Goal: Task Accomplishment & Management: Use online tool/utility

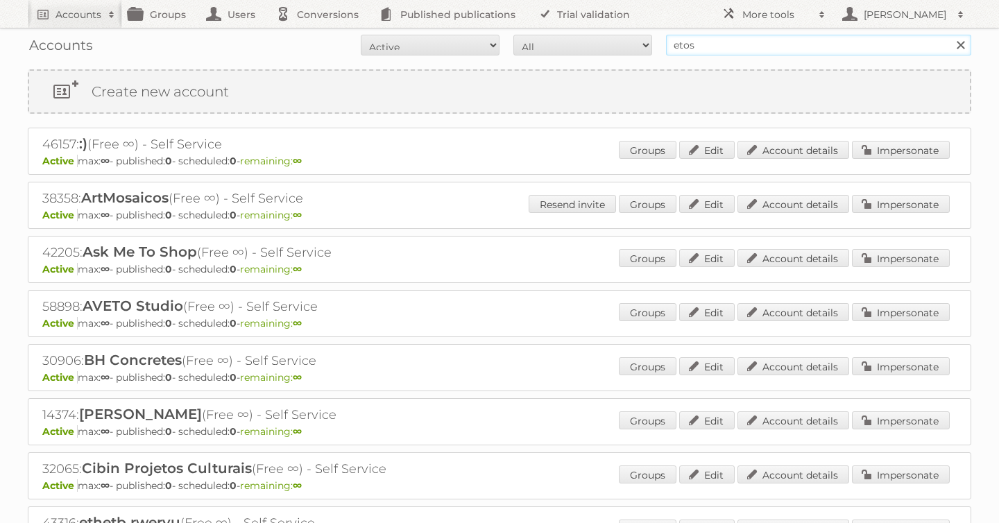
click at [700, 37] on input "etos" at bounding box center [818, 45] width 305 height 21
type input "alimerka"
click at [950, 35] on input "Search" at bounding box center [960, 45] width 21 height 21
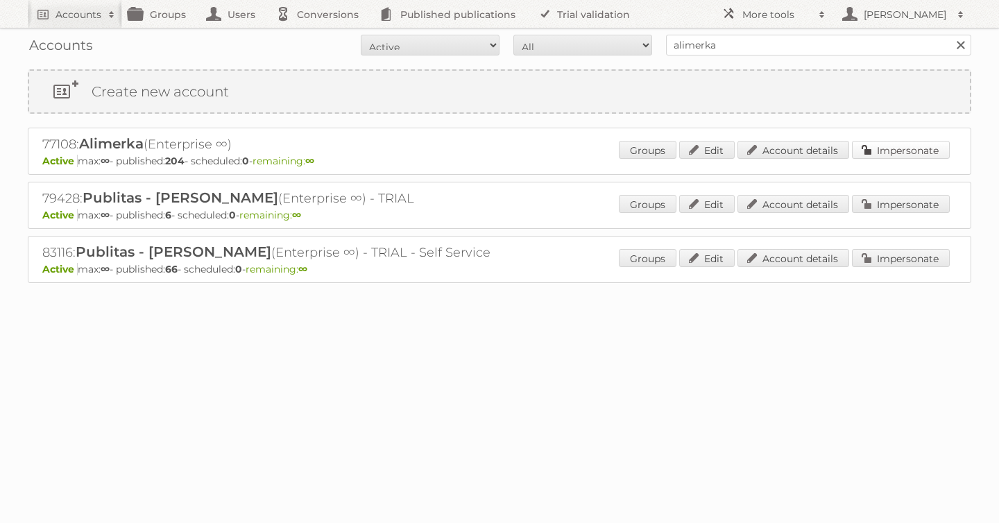
click at [888, 143] on link "Impersonate" at bounding box center [901, 150] width 98 height 18
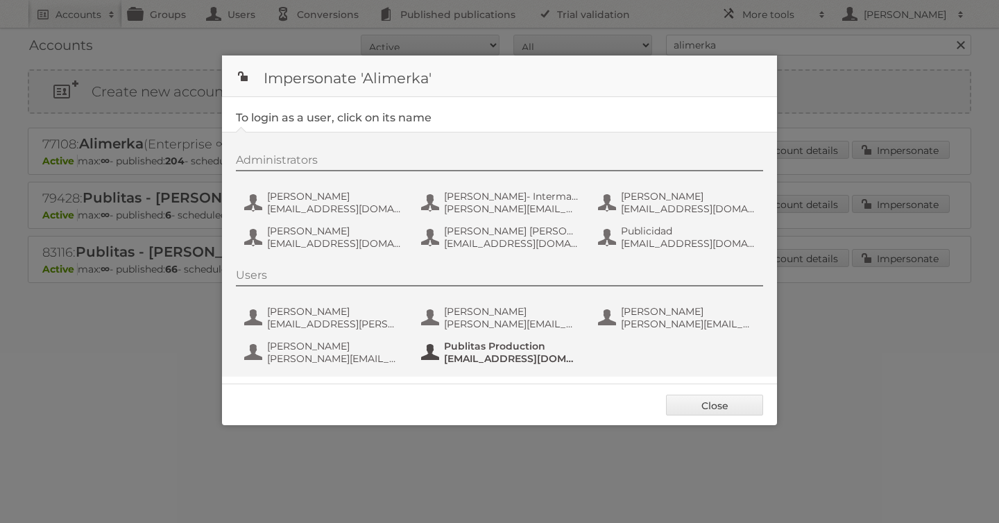
click at [481, 356] on span "[EMAIL_ADDRESS][DOMAIN_NAME]" at bounding box center [511, 359] width 135 height 12
